Goal: Information Seeking & Learning: Learn about a topic

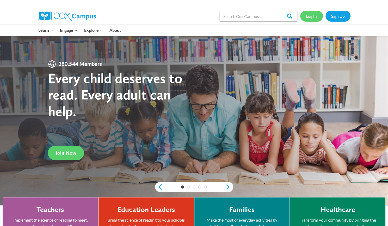
click at [308, 12] on link "Log In" at bounding box center [311, 16] width 23 height 11
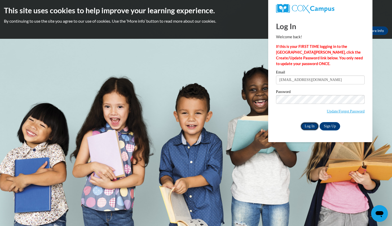
click at [309, 127] on input "Log In" at bounding box center [310, 126] width 18 height 8
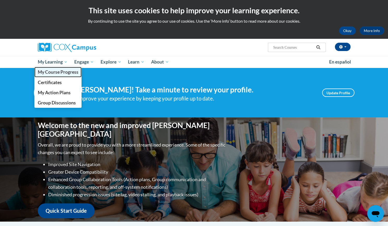
click at [51, 72] on span "My Course Progress" at bounding box center [58, 71] width 41 height 5
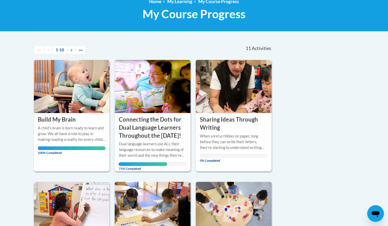
scroll to position [78, 0]
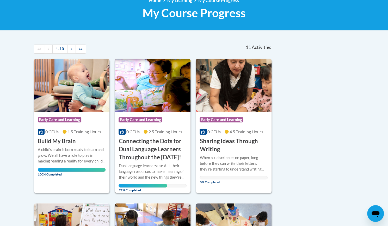
click at [138, 128] on div "Course Category: Early Care and Learning 0 CEUs 2.5 Training Hours COURSE Conne…" at bounding box center [153, 137] width 76 height 50
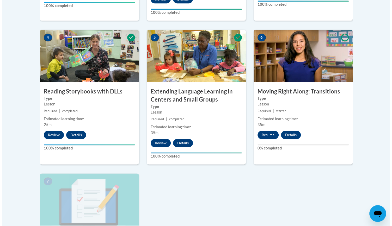
scroll to position [313, 0]
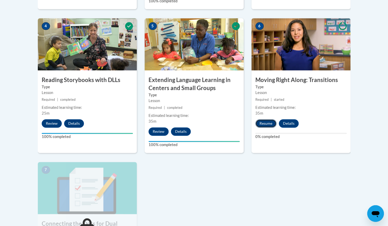
click at [266, 124] on button "Resume" at bounding box center [266, 123] width 21 height 8
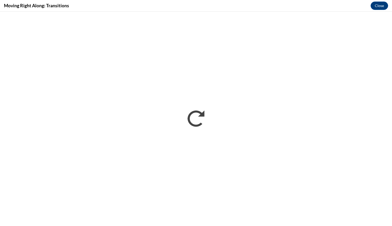
scroll to position [0, 0]
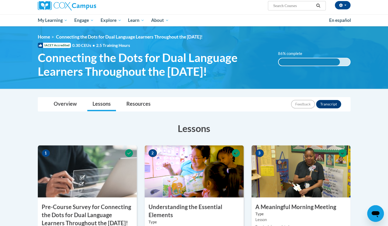
scroll to position [26, 0]
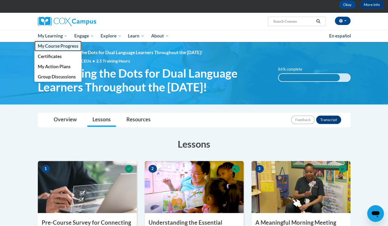
click at [52, 45] on span "My Course Progress" at bounding box center [58, 45] width 41 height 5
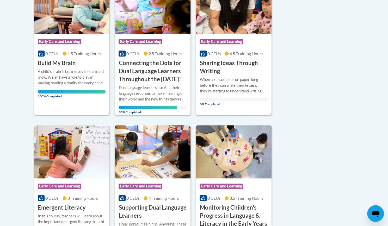
scroll to position [78, 0]
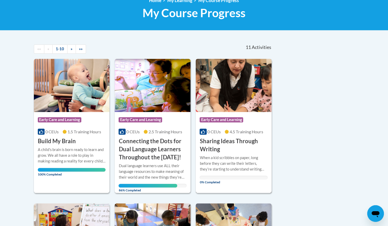
click at [223, 140] on h3 "Sharing Ideas Through Writing" at bounding box center [234, 145] width 68 height 16
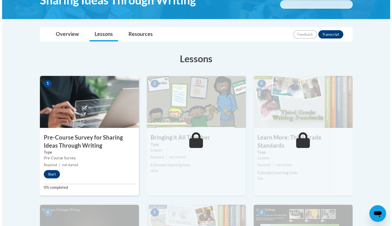
scroll to position [104, 0]
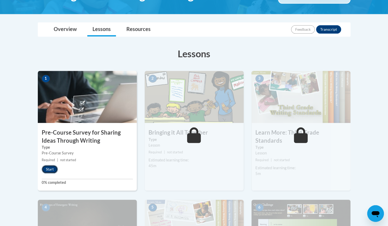
click at [54, 169] on button "Start" at bounding box center [50, 169] width 16 height 8
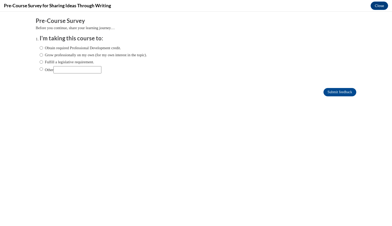
scroll to position [0, 0]
click at [45, 45] on label "Obtain required Professional Development credit." at bounding box center [80, 48] width 81 height 6
click at [43, 45] on input "Obtain required Professional Development credit." at bounding box center [41, 48] width 3 height 6
radio input "true"
click at [344, 91] on input "Submit feedback" at bounding box center [340, 92] width 33 height 8
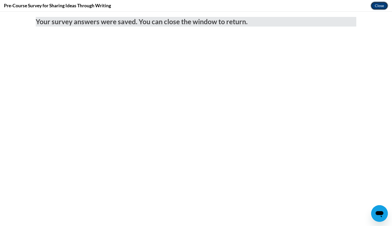
click at [375, 7] on button "Close" at bounding box center [379, 6] width 17 height 8
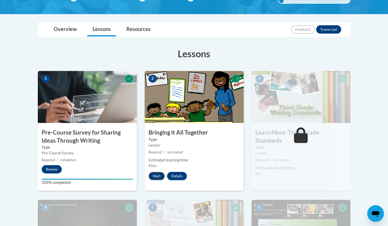
click at [158, 173] on button "Start" at bounding box center [157, 176] width 16 height 8
